Goal: Ask a question: Seek information or help from site administrators or community

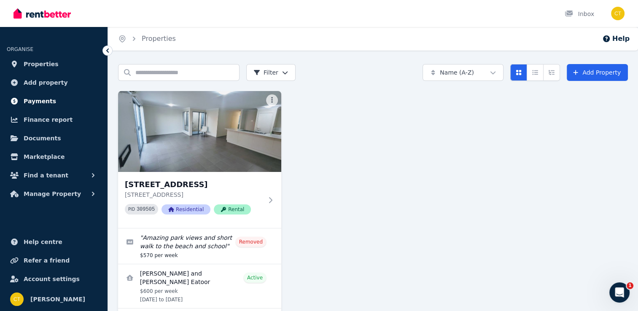
click at [35, 101] on span "Payments" at bounding box center [40, 101] width 32 height 10
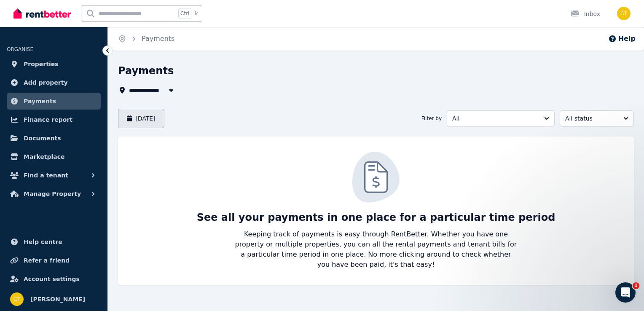
drag, startPoint x: 159, startPoint y: 130, endPoint x: 159, endPoint y: 124, distance: 5.9
click at [159, 124] on div "**********" at bounding box center [376, 182] width 516 height 236
click at [159, 124] on button "[DATE]" at bounding box center [141, 118] width 46 height 19
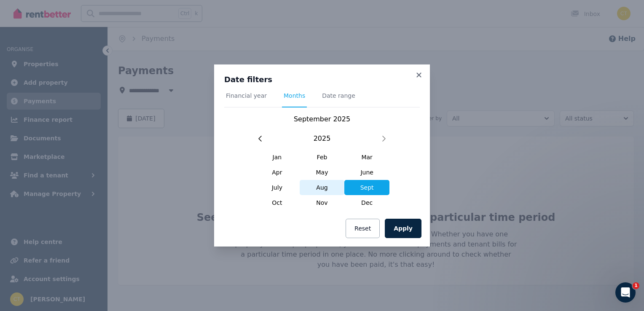
click at [327, 186] on span "Aug" at bounding box center [322, 187] width 45 height 15
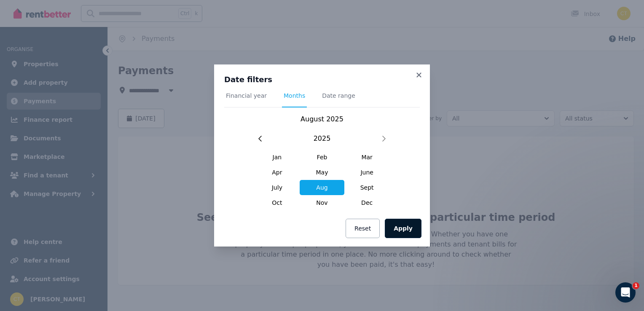
click at [417, 226] on button "Apply" at bounding box center [403, 228] width 37 height 19
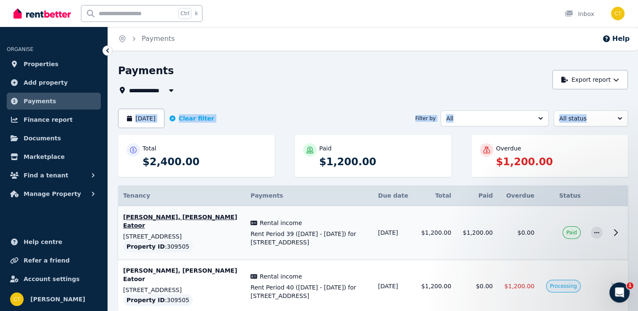
scroll to position [47, 0]
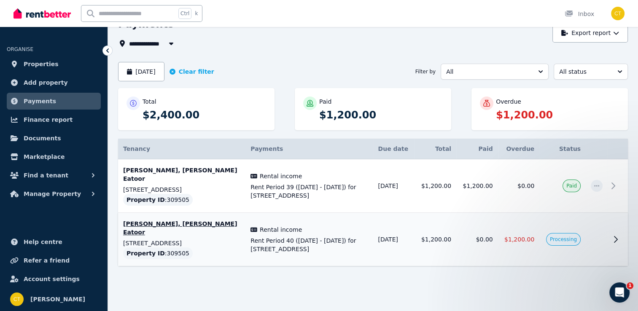
click at [619, 240] on icon at bounding box center [615, 239] width 10 height 10
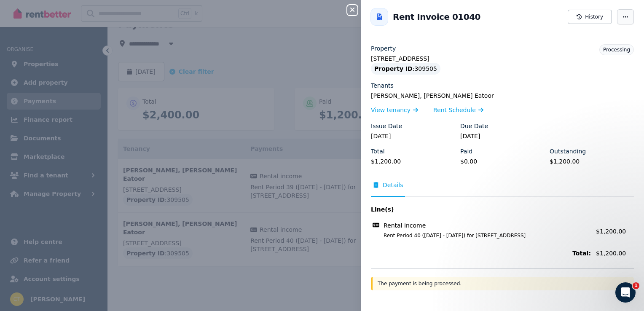
click at [622, 19] on icon "button" at bounding box center [625, 17] width 7 height 6
click at [479, 55] on legend "[STREET_ADDRESS]" at bounding box center [502, 58] width 263 height 8
click at [352, 9] on icon "button" at bounding box center [352, 9] width 10 height 7
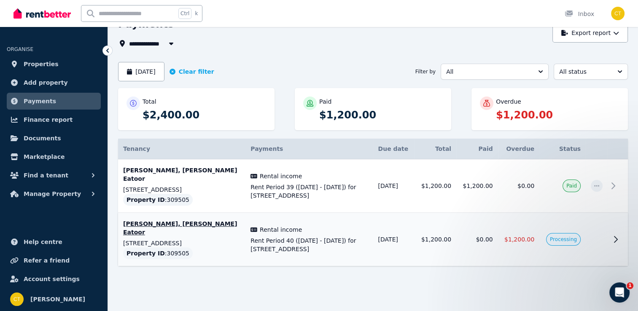
click at [479, 237] on td "$0.00" at bounding box center [477, 240] width 42 height 54
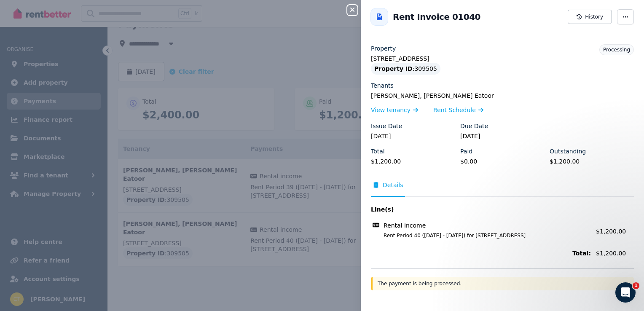
click at [354, 5] on button "Close panel" at bounding box center [352, 10] width 10 height 10
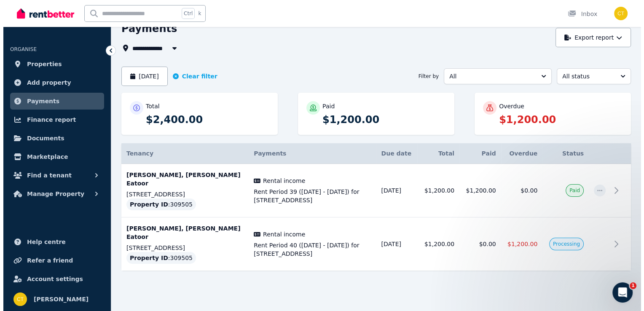
scroll to position [40, 0]
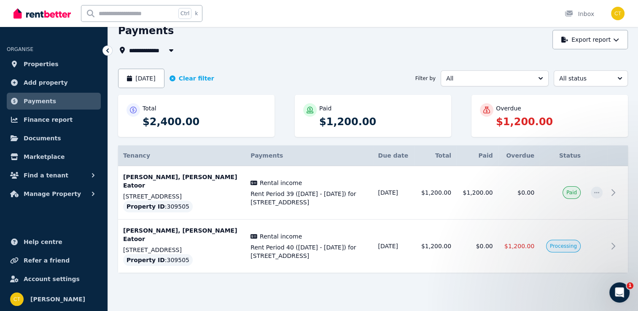
click at [512, 110] on p "Overdue" at bounding box center [508, 108] width 25 height 8
click at [521, 246] on span "$1,200.00" at bounding box center [519, 246] width 30 height 7
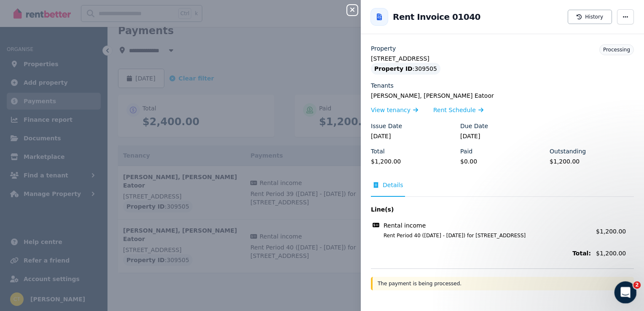
click at [620, 291] on icon "Open Intercom Messenger" at bounding box center [625, 292] width 14 height 14
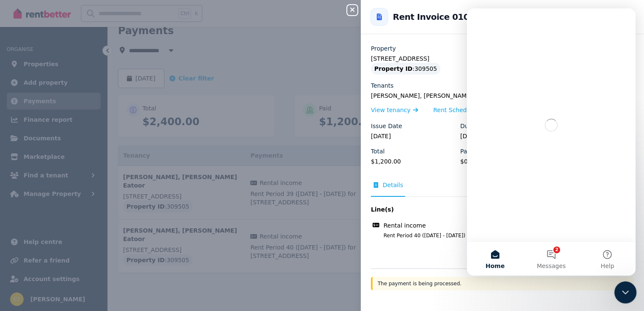
scroll to position [0, 0]
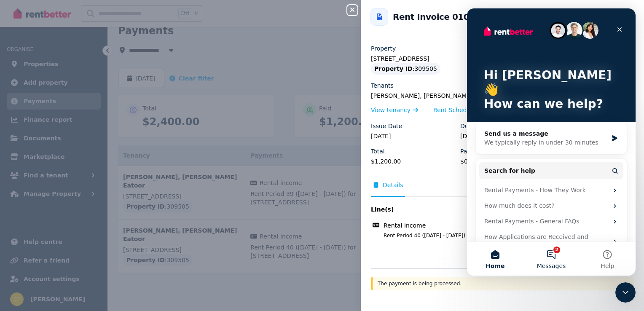
click at [543, 254] on button "2 Messages" at bounding box center [551, 259] width 56 height 34
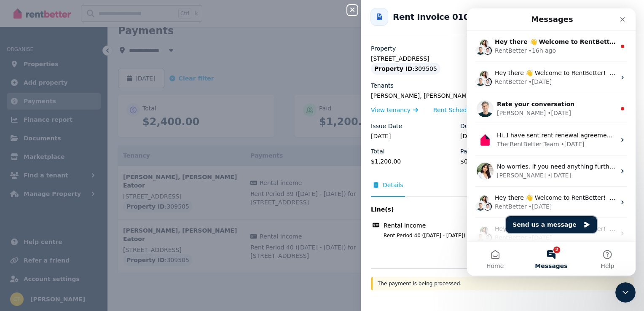
click at [542, 221] on button "Send us a message" at bounding box center [551, 224] width 91 height 17
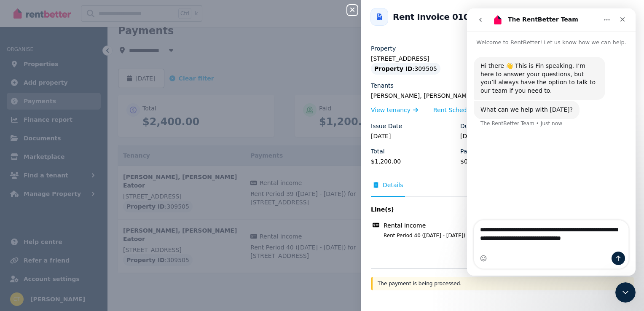
type textarea "**********"
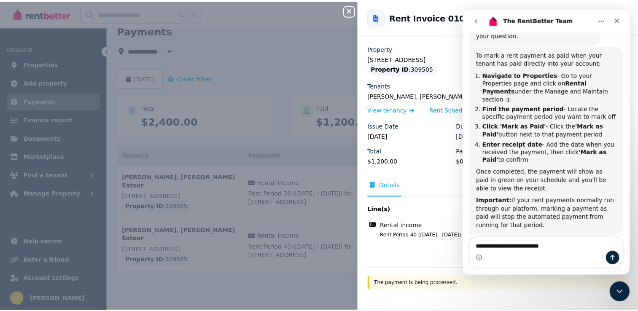
scroll to position [167, 0]
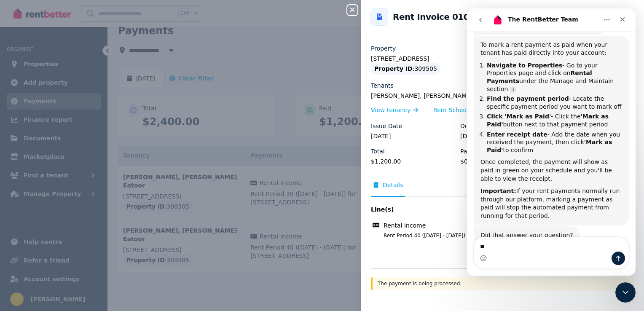
type textarea "*"
click at [37, 63] on div "Close panel Back to Rent Invoice 01040 History Property [STREET_ADDRESS] Proper…" at bounding box center [322, 155] width 644 height 311
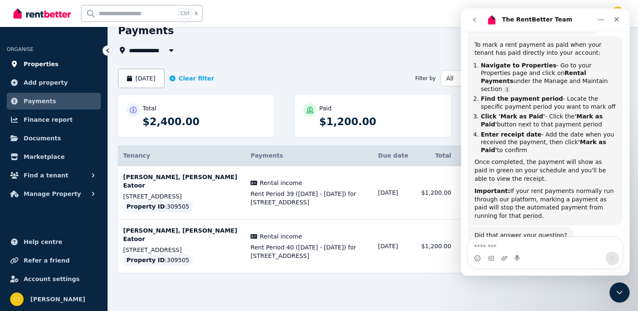
click at [37, 63] on span "Properties" at bounding box center [41, 64] width 35 height 10
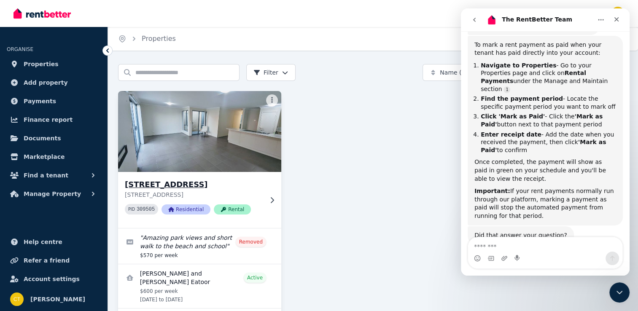
scroll to position [32, 0]
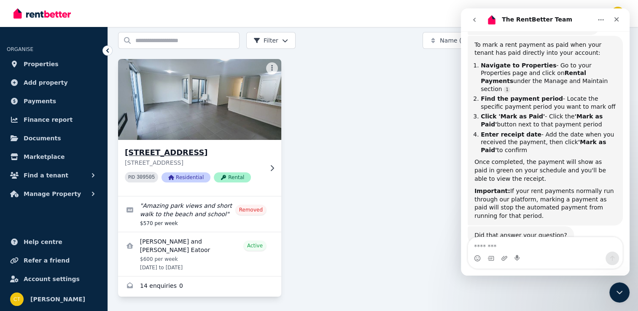
click at [229, 178] on span "Rental" at bounding box center [232, 177] width 37 height 10
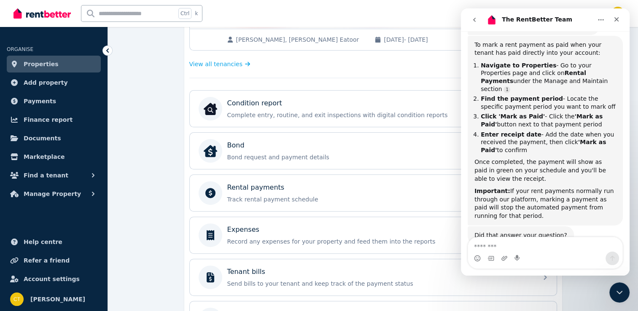
scroll to position [219, 0]
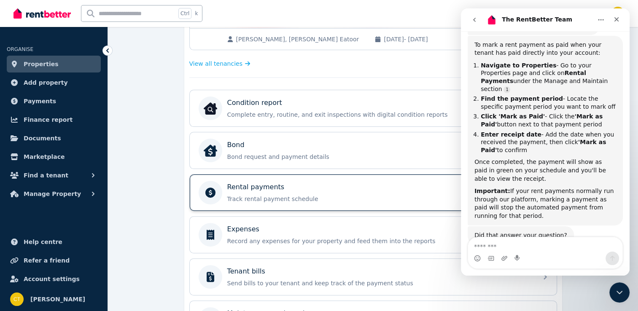
click at [261, 195] on p "Track rental payment schedule" at bounding box center [379, 199] width 305 height 8
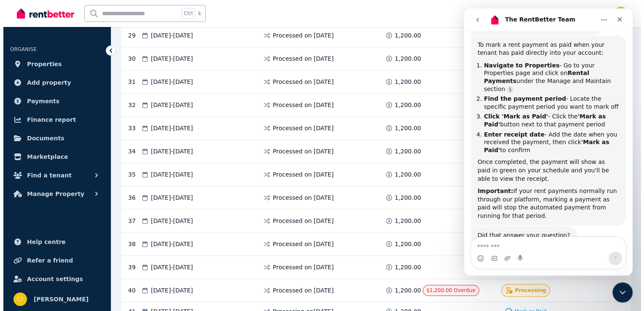
scroll to position [873, 0]
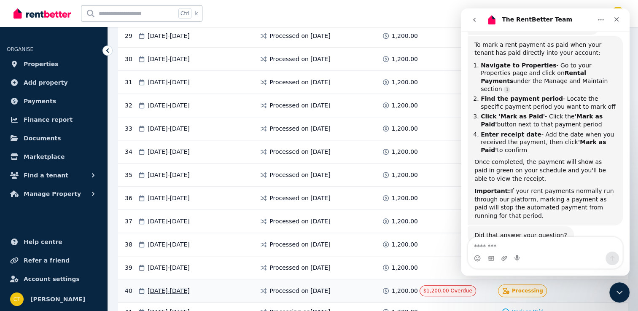
click at [581, 285] on div at bounding box center [587, 291] width 51 height 13
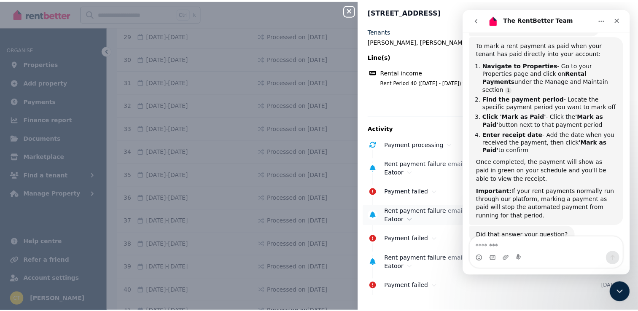
scroll to position [0, 0]
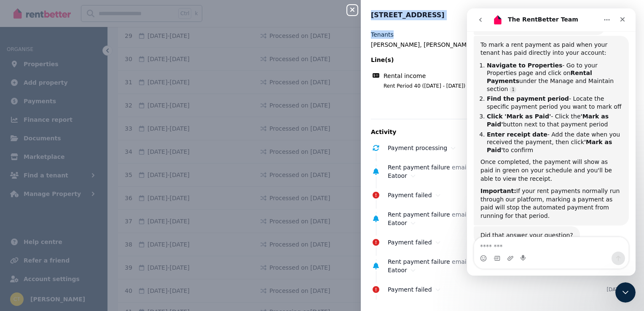
drag, startPoint x: 414, startPoint y: 25, endPoint x: 344, endPoint y: 31, distance: 70.2
click at [344, 31] on div "Close panel [STREET_ADDRESS] Tenants [PERSON_NAME], [PERSON_NAME] Eatoor Line(s…" at bounding box center [322, 155] width 644 height 311
drag, startPoint x: 344, startPoint y: 31, endPoint x: 343, endPoint y: 11, distance: 20.7
click at [343, 11] on div "Close panel [STREET_ADDRESS] Tenants [PERSON_NAME], [PERSON_NAME] Eatoor Line(s…" at bounding box center [322, 155] width 644 height 311
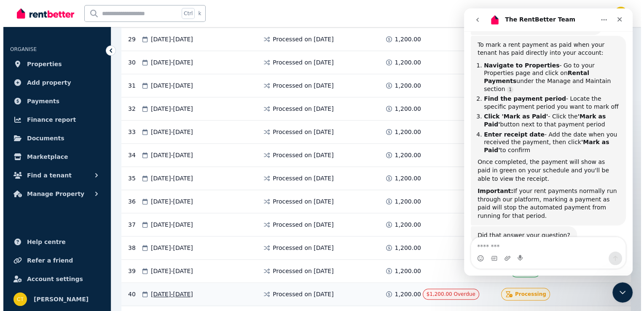
scroll to position [868, 0]
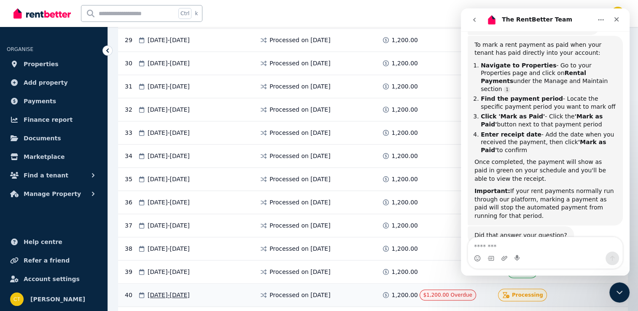
click at [527, 292] on span "Processing" at bounding box center [527, 295] width 31 height 7
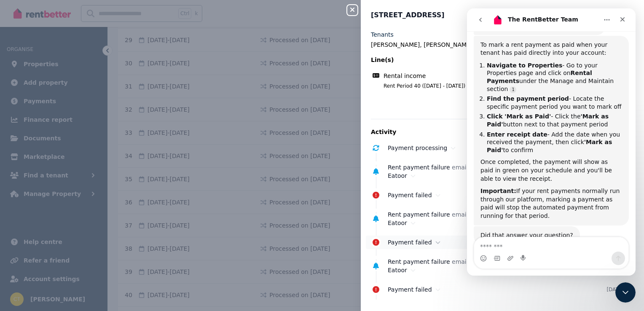
scroll to position [3, 0]
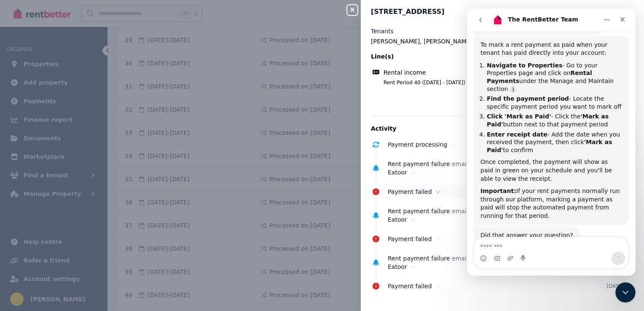
click at [390, 186] on div "Payment failed [DATE]" at bounding box center [497, 191] width 263 height 13
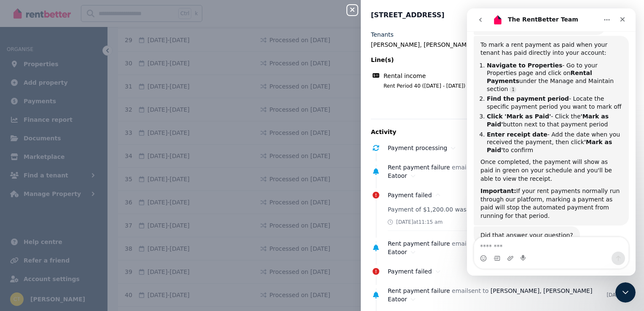
scroll to position [184, 0]
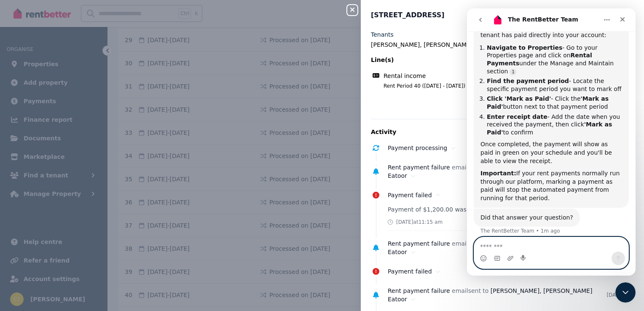
click at [530, 244] on textarea "Message…" at bounding box center [551, 244] width 154 height 14
type textarea "**********"
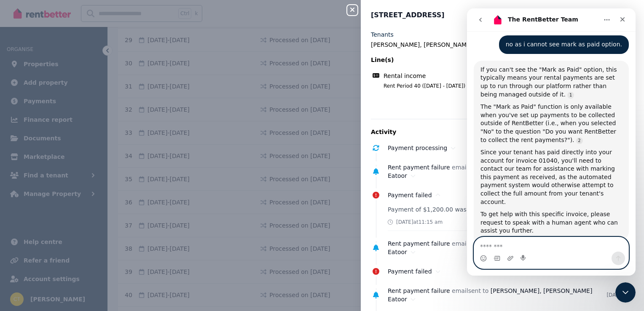
scroll to position [400, 0]
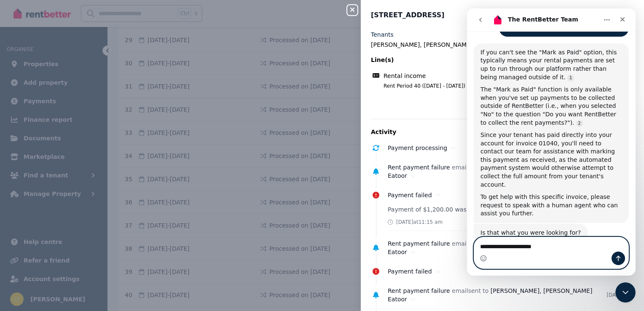
type textarea "**********"
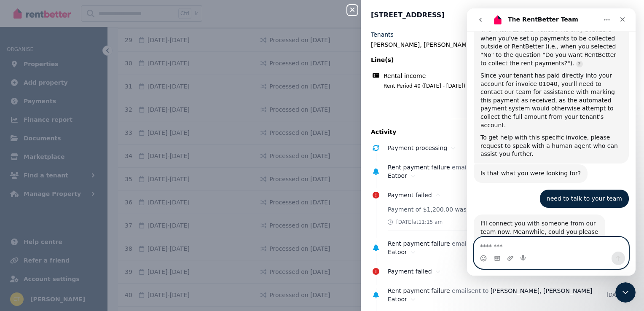
scroll to position [509, 0]
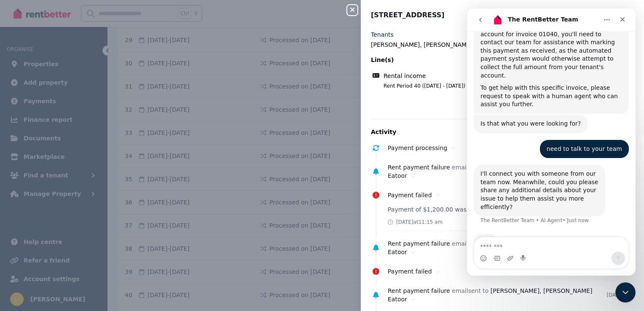
click at [406, 98] on div "Total: $1,200.00" at bounding box center [502, 103] width 263 height 13
click at [333, 104] on div "Close panel [STREET_ADDRESS] Tenants [PERSON_NAME], [PERSON_NAME] Eatoor Line(s…" at bounding box center [322, 155] width 644 height 311
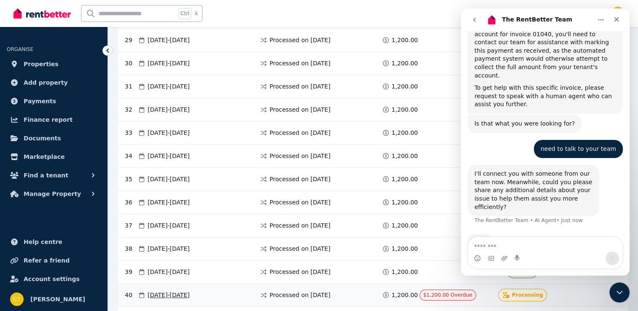
click at [386, 292] on icon at bounding box center [386, 295] width 8 height 6
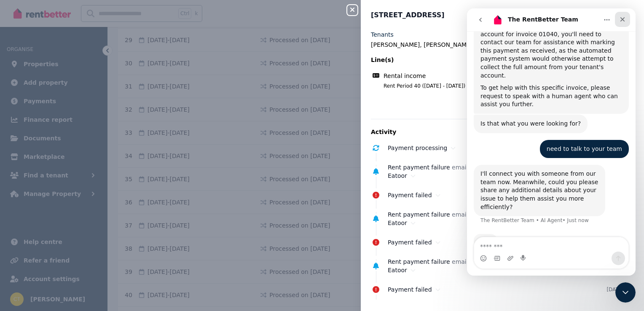
click at [626, 21] on icon "Close" at bounding box center [622, 19] width 7 height 7
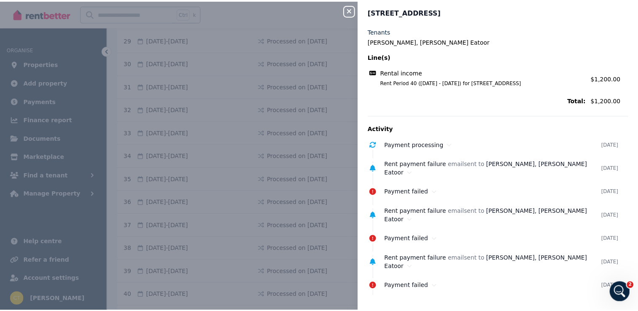
scroll to position [0, 0]
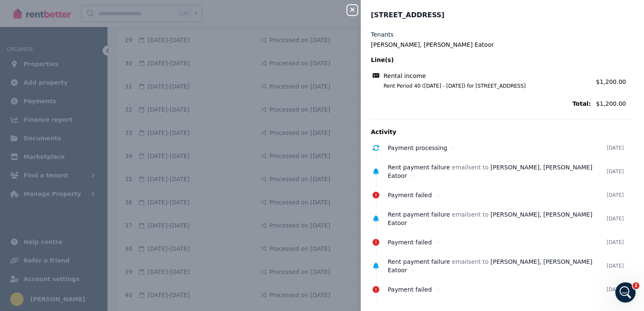
click at [354, 9] on icon "button" at bounding box center [352, 9] width 10 height 7
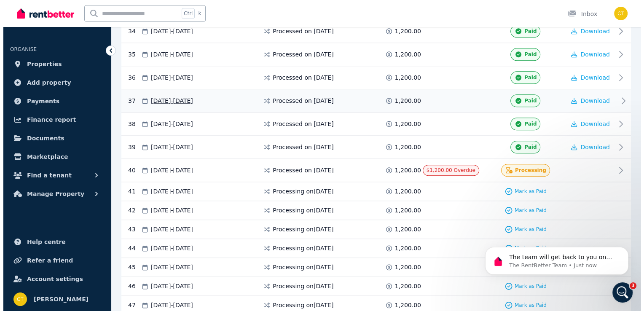
scroll to position [993, 0]
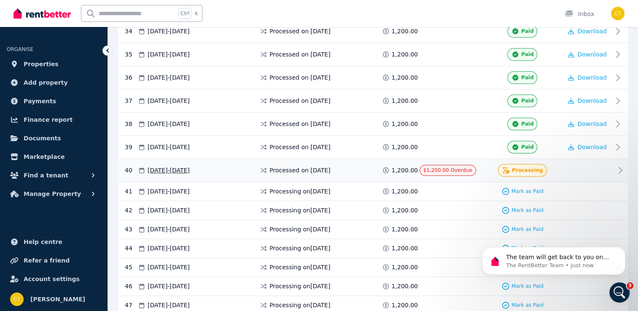
click at [185, 166] on span "[DATE] - [DATE]" at bounding box center [169, 170] width 42 height 8
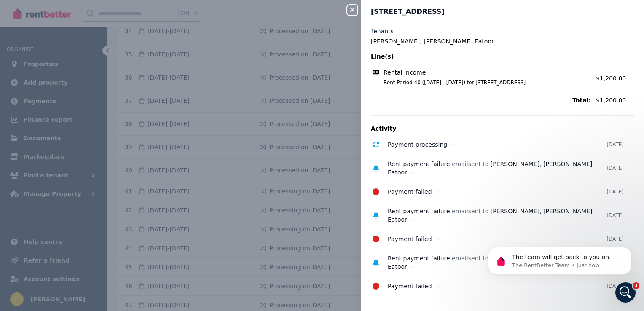
scroll to position [0, 0]
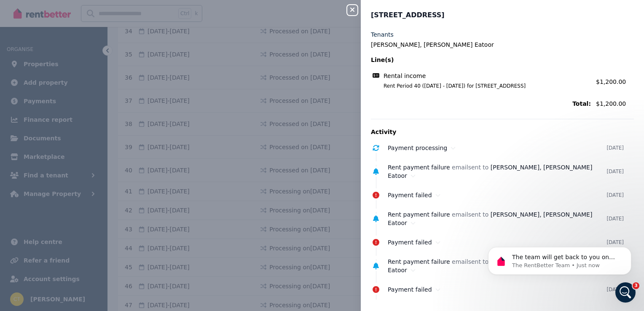
click at [354, 10] on icon "button" at bounding box center [352, 9] width 10 height 7
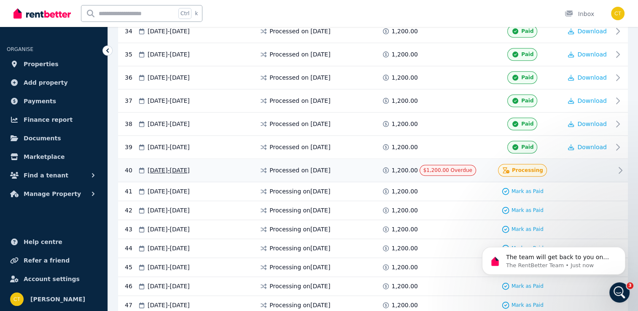
click at [617, 165] on icon at bounding box center [620, 170] width 10 height 10
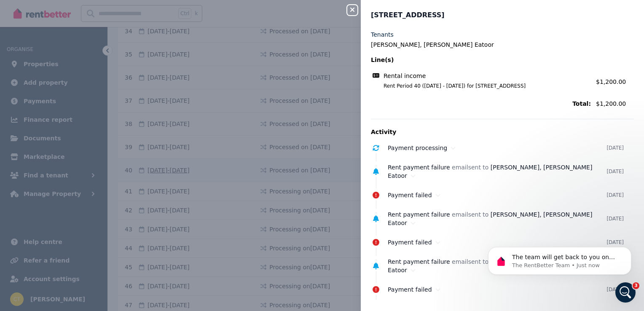
click at [617, 158] on ul "Payment processing [DATE] Rent payment failure email sent to [PERSON_NAME], [PE…" at bounding box center [502, 218] width 263 height 155
drag, startPoint x: 617, startPoint y: 158, endPoint x: 525, endPoint y: 180, distance: 94.8
click at [525, 180] on ul "Payment processing [DATE] Rent payment failure email sent to [PERSON_NAME], [PE…" at bounding box center [502, 218] width 263 height 155
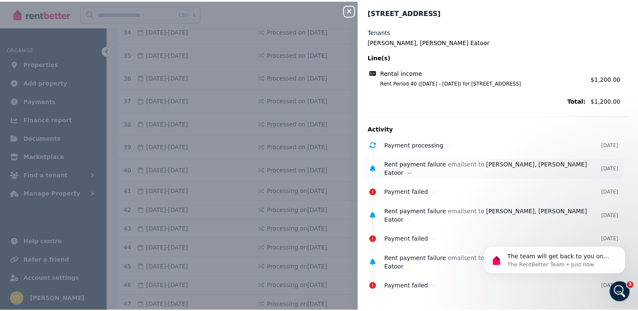
scroll to position [3, 0]
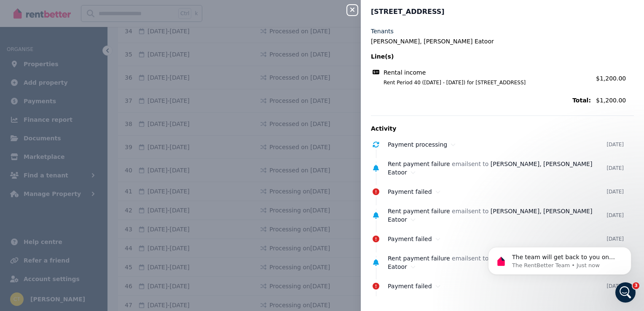
click at [477, 132] on p "Activity" at bounding box center [502, 128] width 263 height 8
click at [354, 9] on icon "button" at bounding box center [352, 9] width 10 height 7
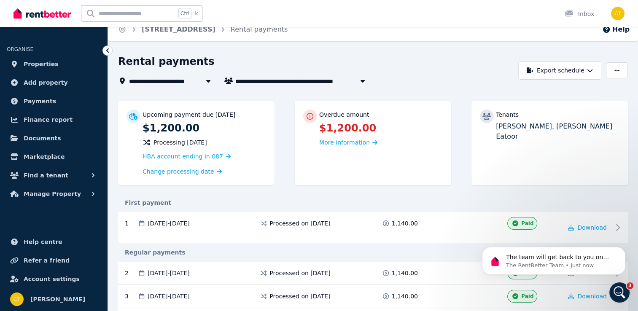
scroll to position [0, 0]
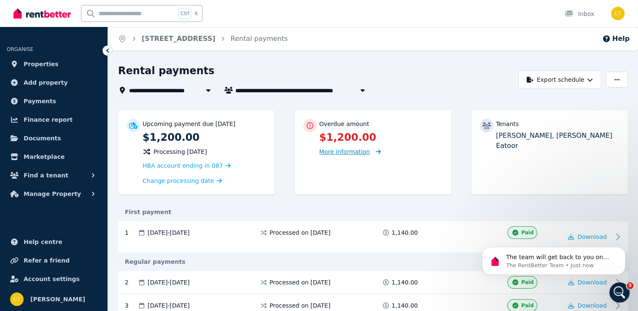
click at [351, 151] on span "More information" at bounding box center [344, 151] width 51 height 7
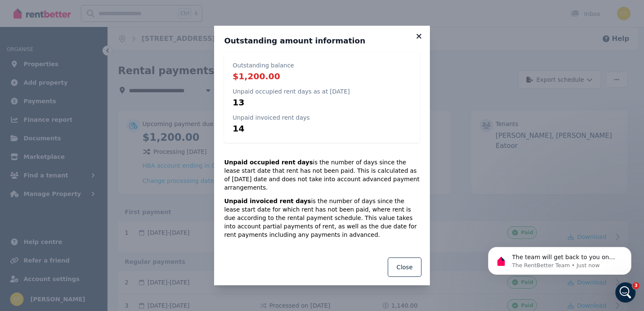
click at [417, 40] on icon at bounding box center [419, 36] width 8 height 8
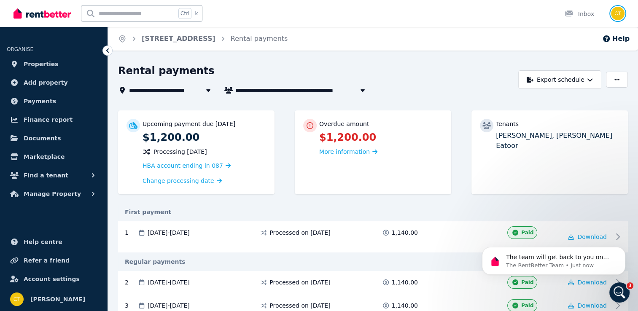
click at [621, 18] on img "button" at bounding box center [617, 13] width 13 height 13
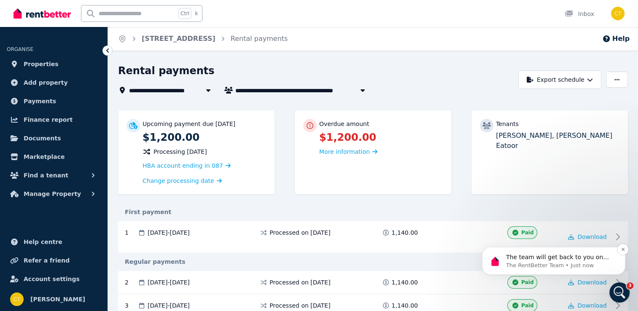
click at [546, 258] on p "The team will get back to you on this. Our usual reply time is under 30 minutes…" at bounding box center [560, 257] width 109 height 8
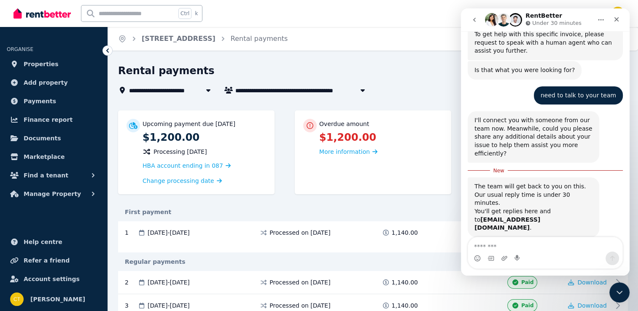
scroll to position [563, 0]
click at [441, 85] on div "**********" at bounding box center [315, 90] width 395 height 10
click at [472, 19] on icon "go back" at bounding box center [474, 19] width 7 height 7
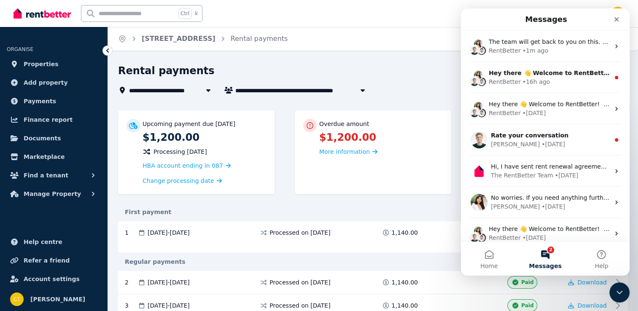
scroll to position [0, 0]
click at [617, 21] on icon "Close" at bounding box center [616, 19] width 7 height 7
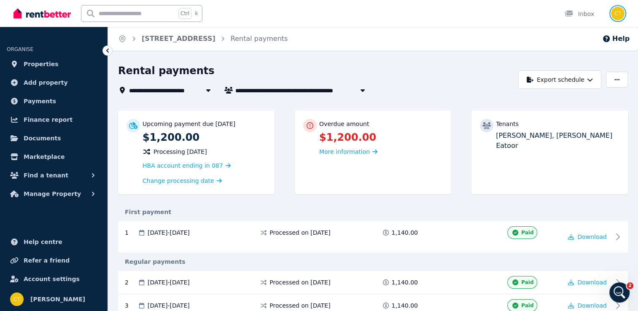
click at [617, 17] on img "button" at bounding box center [617, 13] width 13 height 13
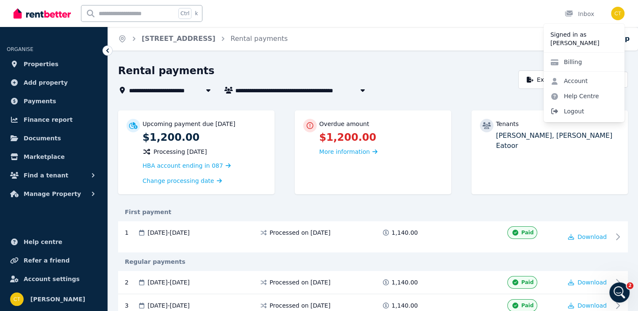
click at [573, 110] on span "Logout" at bounding box center [583, 111] width 81 height 15
